Goal: Find contact information: Find contact information

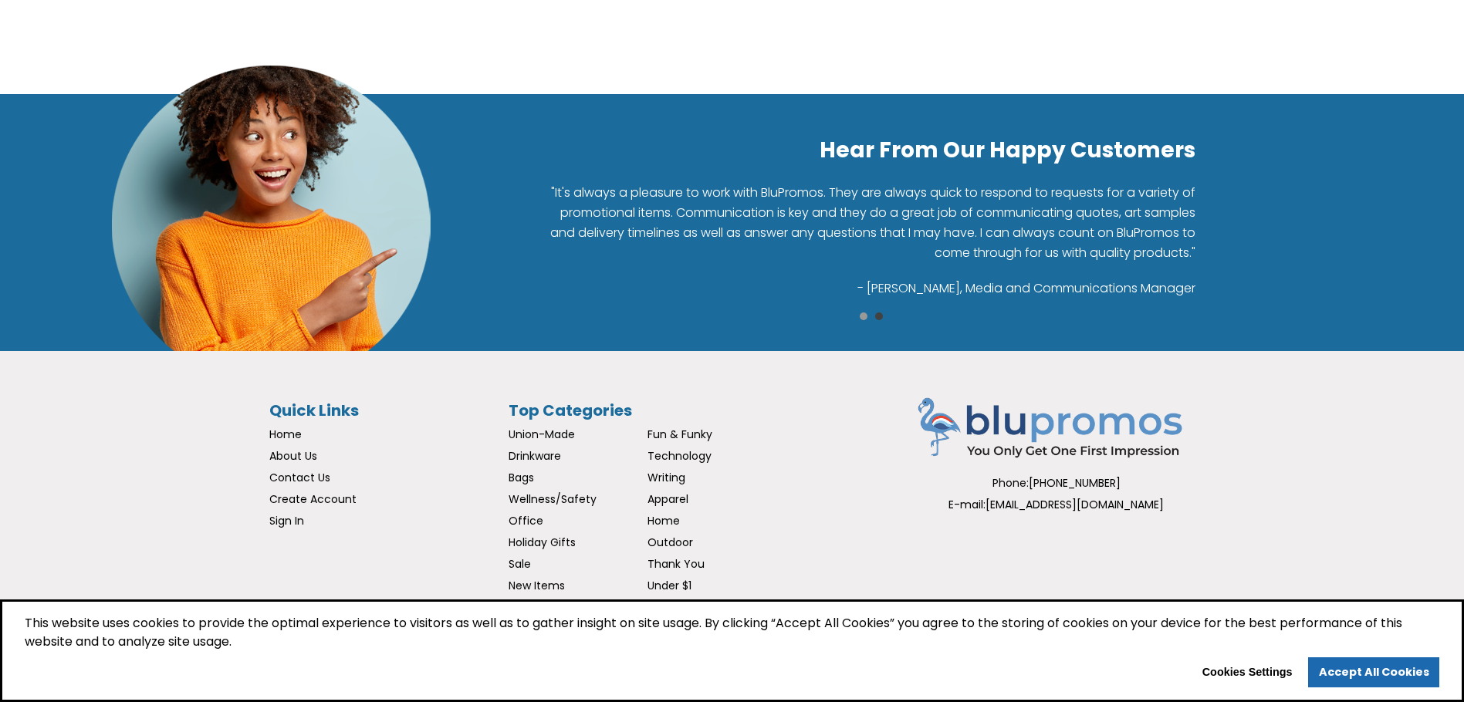
scroll to position [2679, 0]
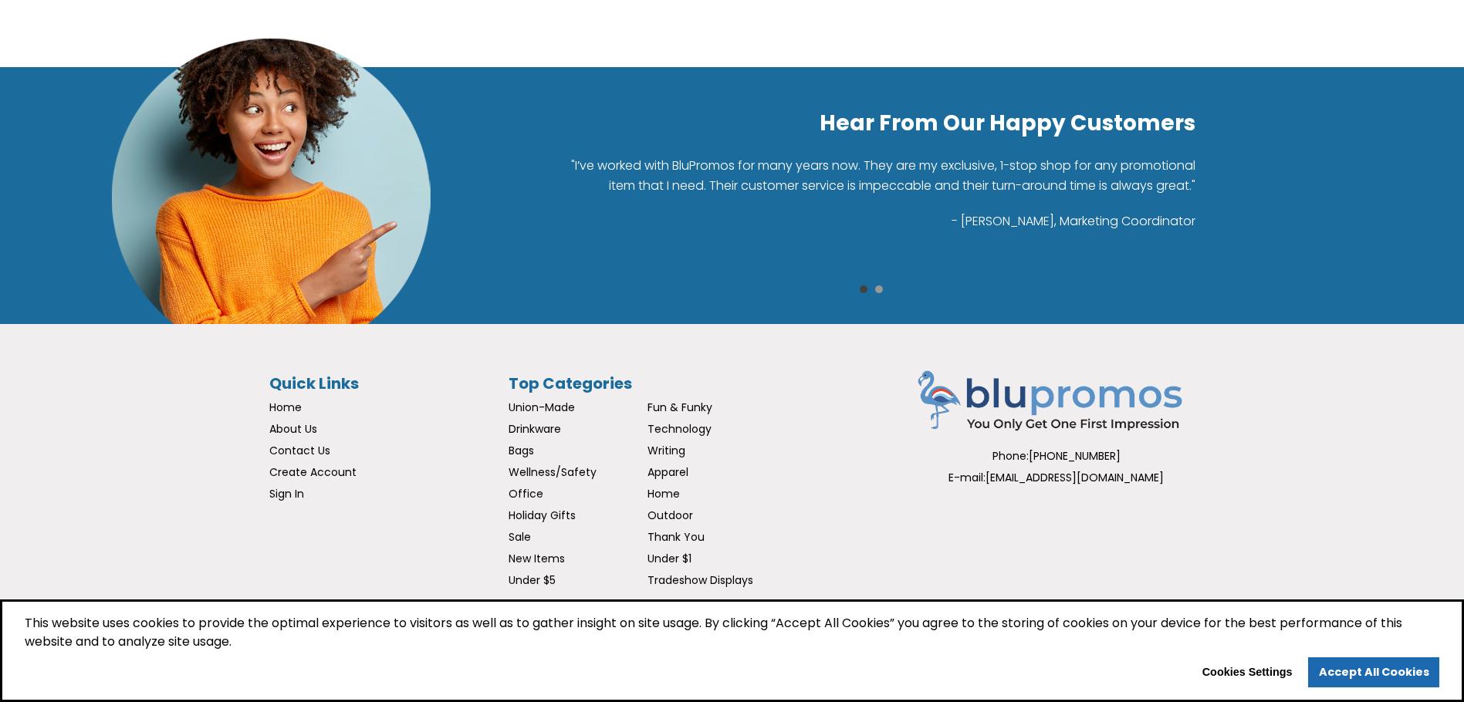
drag, startPoint x: 1068, startPoint y: 454, endPoint x: 1124, endPoint y: 453, distance: 56.3
click at [1124, 453] on div "Phone: (570) 500-0258" at bounding box center [1057, 456] width 278 height 22
drag, startPoint x: 1122, startPoint y: 455, endPoint x: 1040, endPoint y: 458, distance: 81.9
click at [1040, 458] on div "Phone: (570) 500-0258" at bounding box center [1057, 456] width 278 height 22
copy span "570) 500-0258"
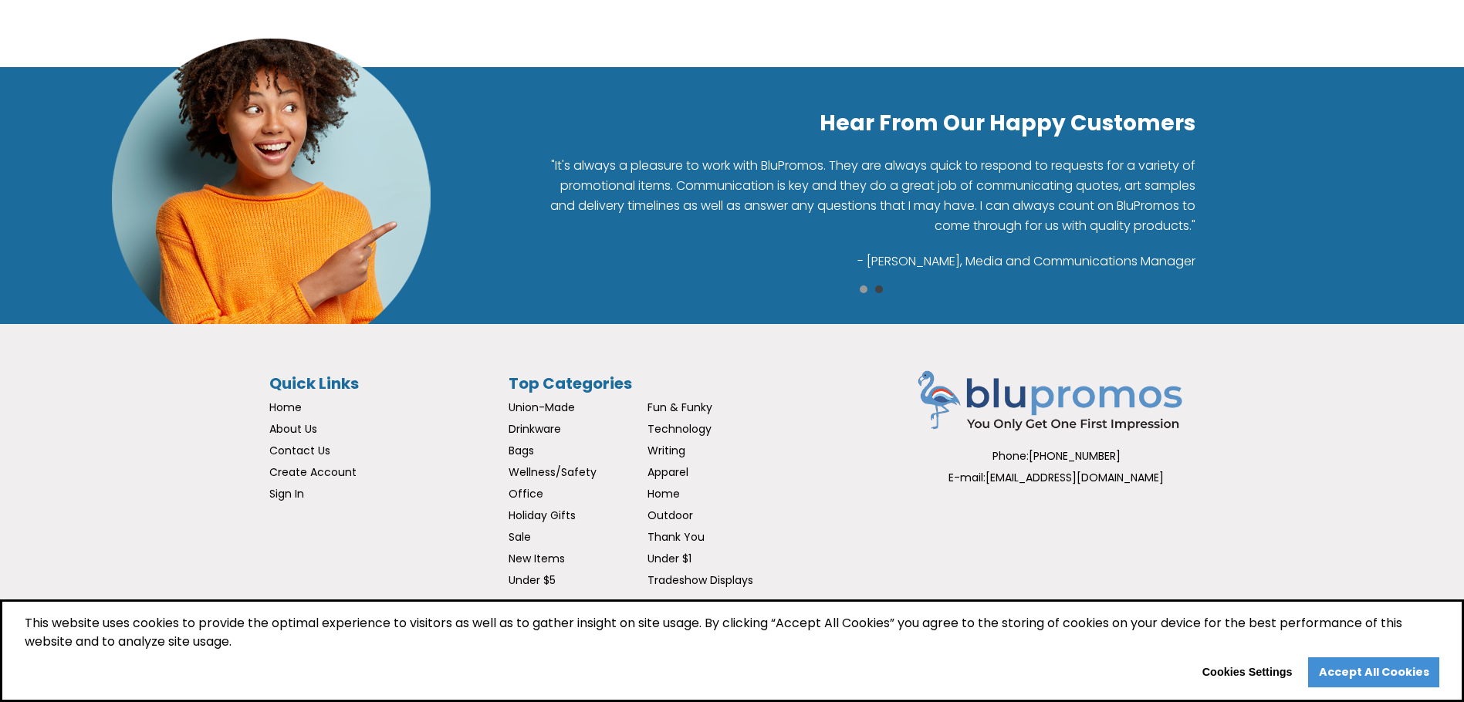
click at [1376, 664] on link "Accept All Cookies" at bounding box center [1373, 673] width 131 height 31
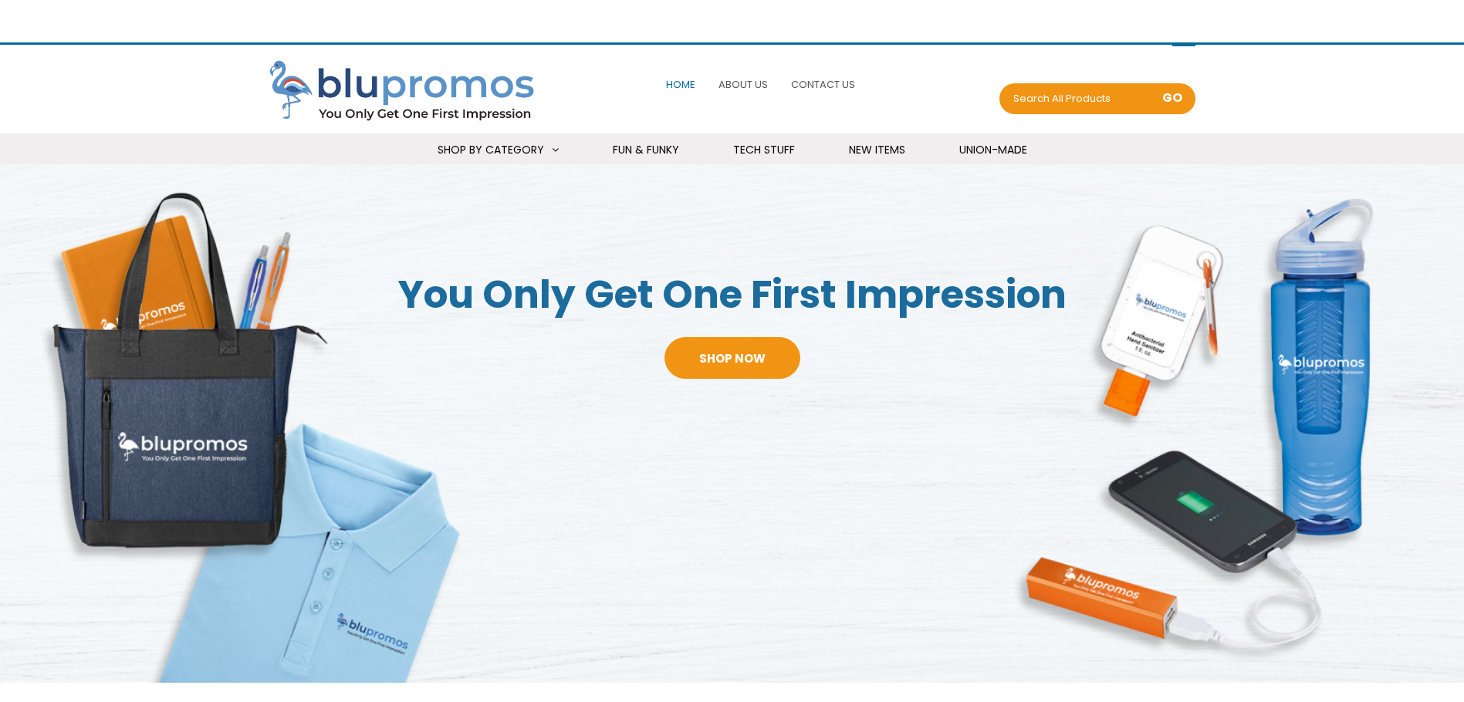
scroll to position [2679, 0]
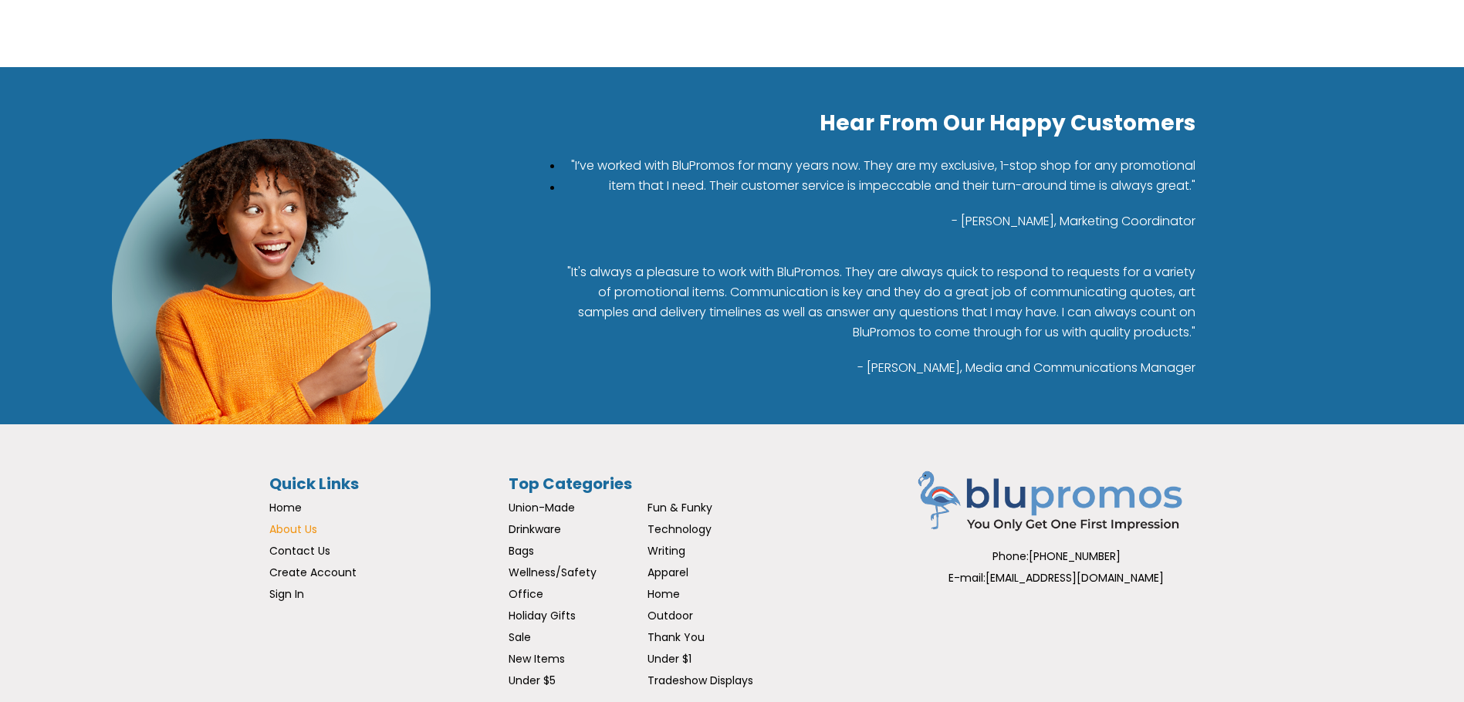
click at [286, 537] on span "About Us" at bounding box center [293, 529] width 48 height 15
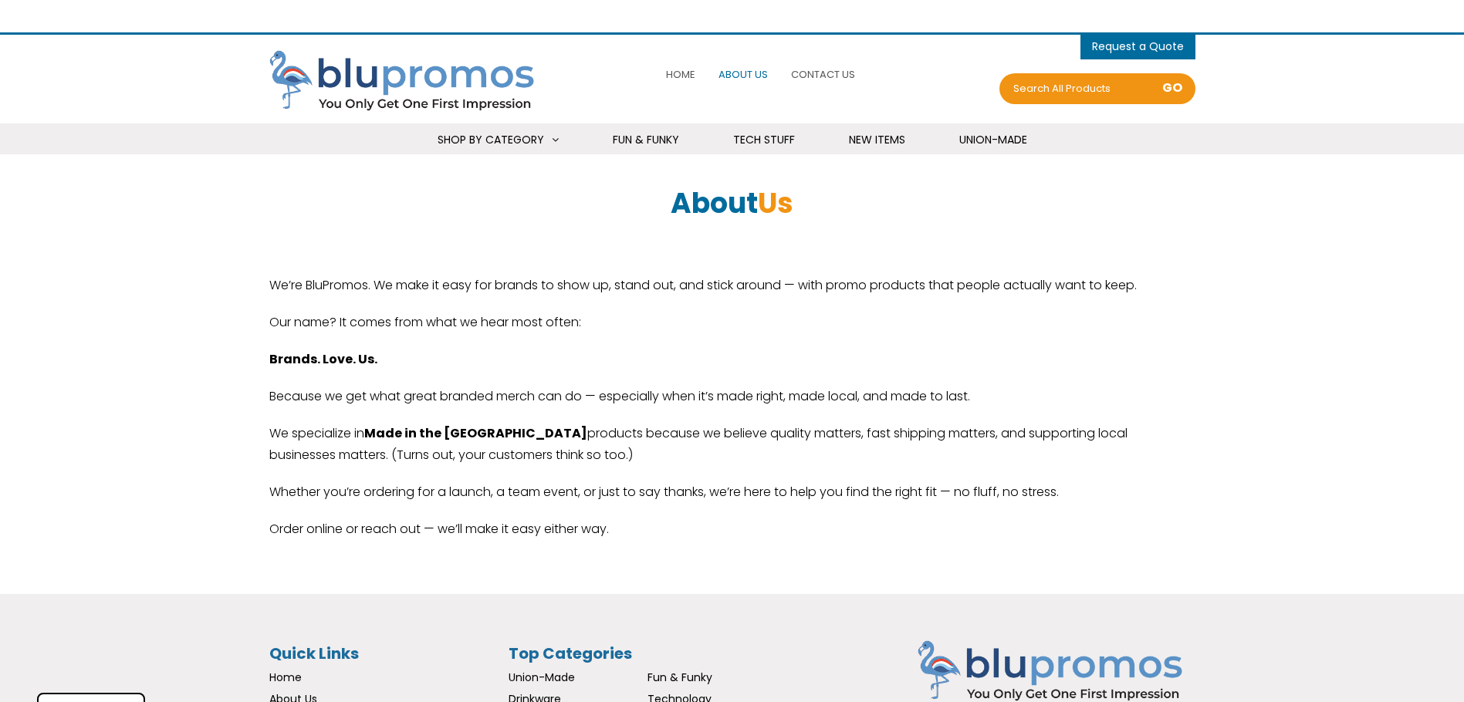
scroll to position [280, 0]
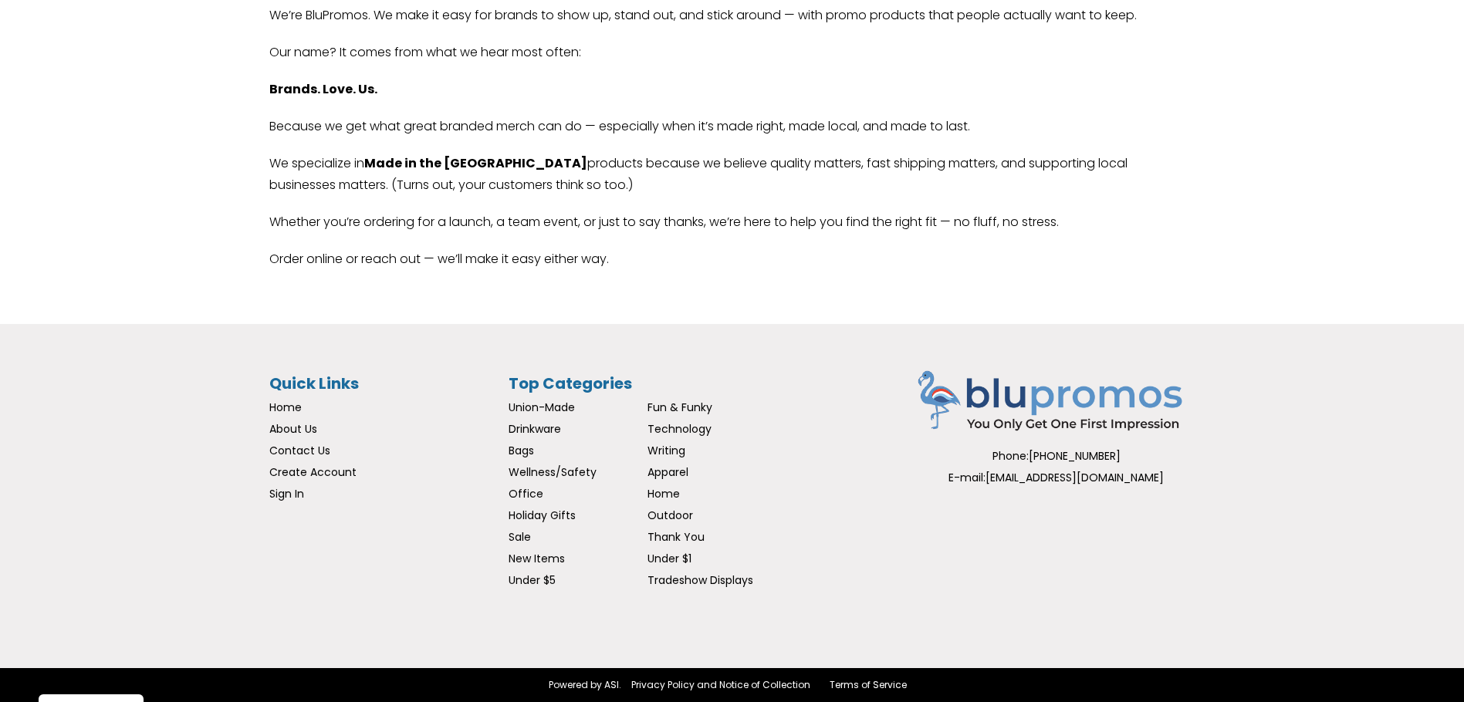
select select "语言翻译微件"
click at [297, 448] on span "Contact Us" at bounding box center [299, 450] width 61 height 15
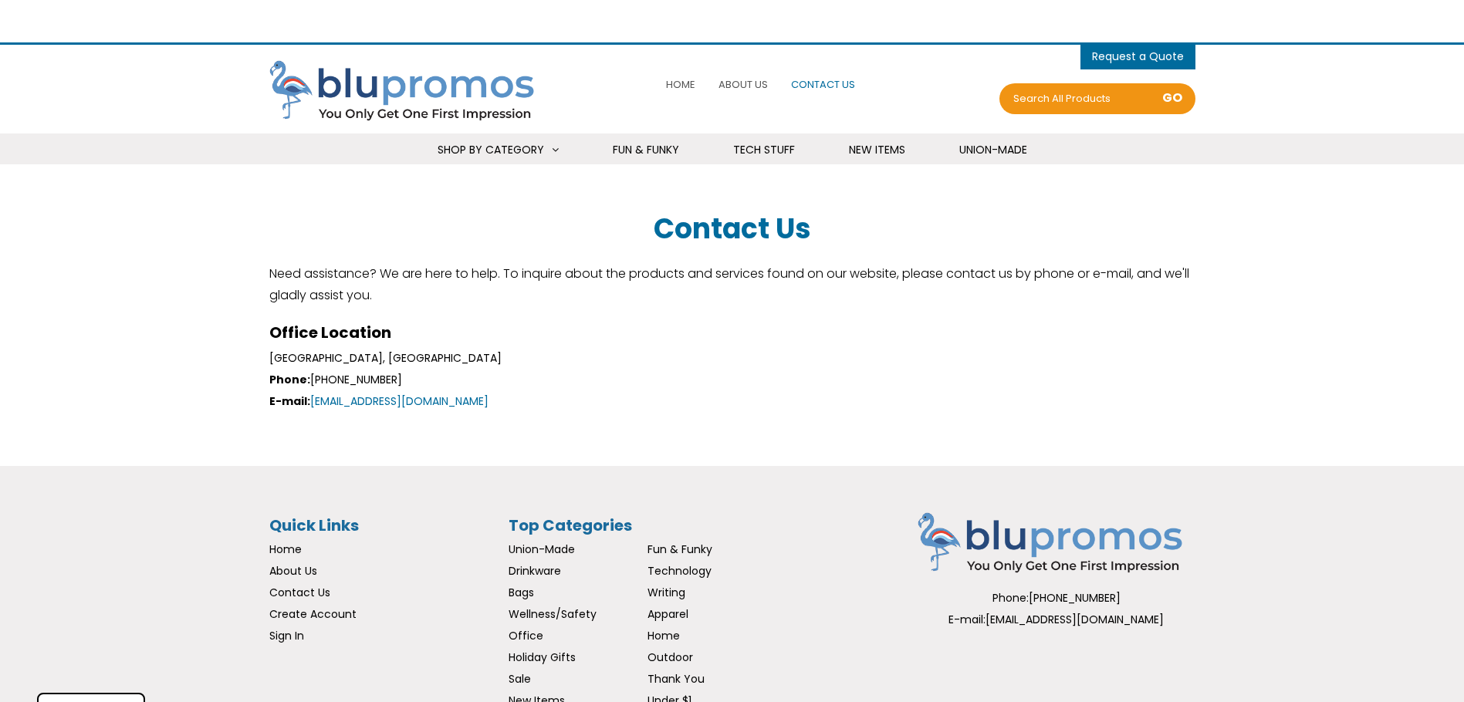
select select "语言翻译微件"
drag, startPoint x: 336, startPoint y: 357, endPoint x: 225, endPoint y: 356, distance: 111.9
click at [225, 356] on section "Contact Us Need assistance? We are here to help. To inquire about the products …" at bounding box center [732, 315] width 1464 height 225
copy span "[GEOGRAPHIC_DATA], [GEOGRAPHIC_DATA]"
